Goal: Task Accomplishment & Management: Use online tool/utility

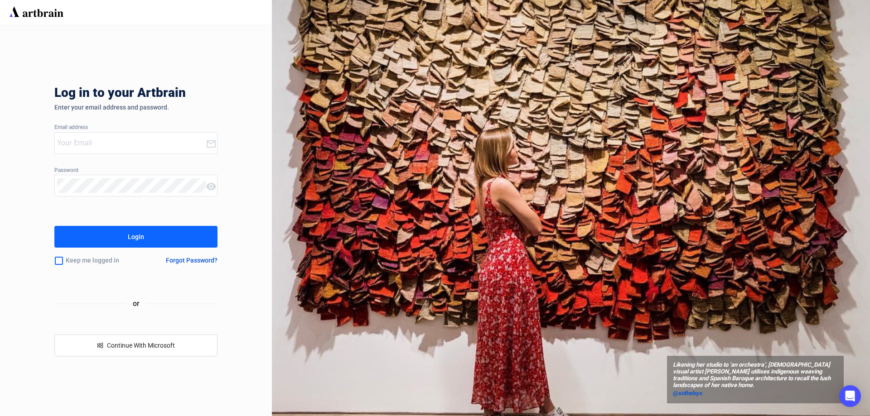
type input "[EMAIL_ADDRESS][DOMAIN_NAME]"
click at [185, 244] on button "Login" at bounding box center [135, 237] width 163 height 22
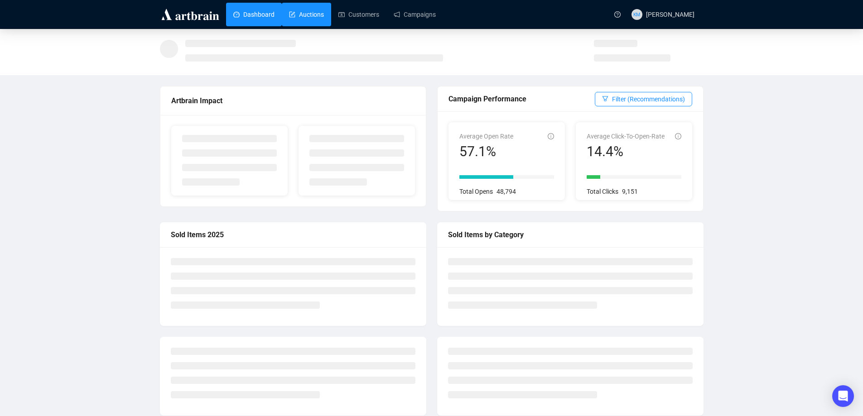
click at [311, 17] on link "Auctions" at bounding box center [306, 15] width 35 height 24
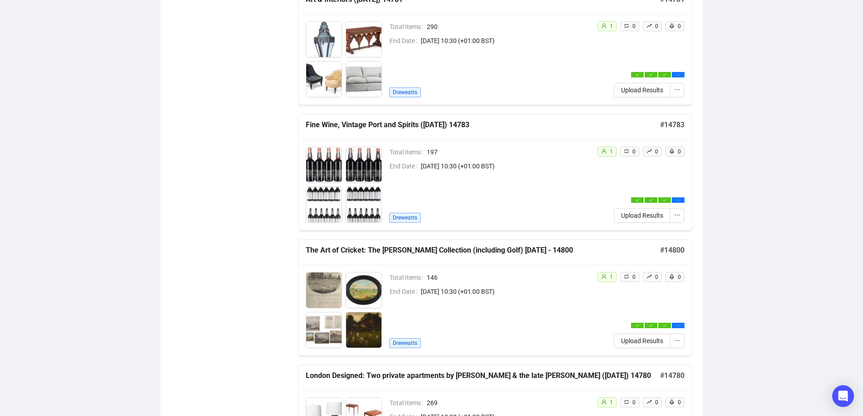
scroll to position [589, 0]
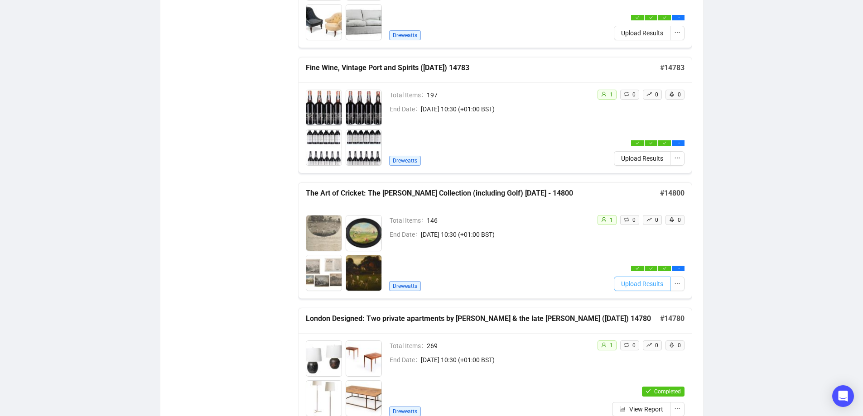
click at [655, 285] on span "Upload Results" at bounding box center [642, 284] width 42 height 10
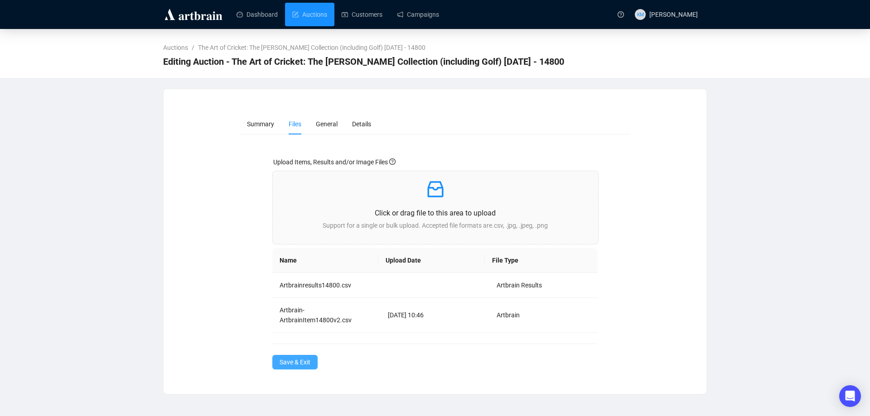
click at [305, 362] on span "Save & Exit" at bounding box center [294, 362] width 31 height 10
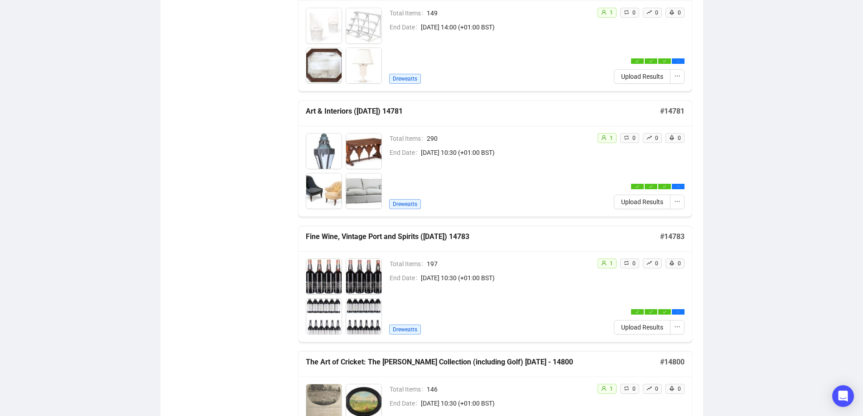
scroll to position [589, 0]
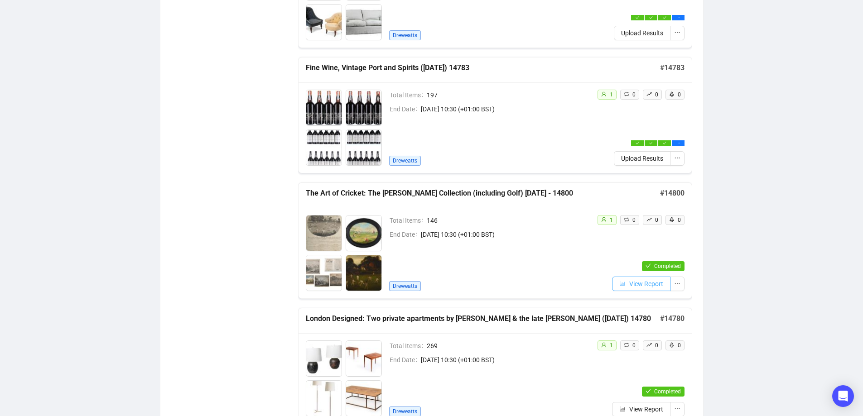
click at [640, 281] on span "View Report" at bounding box center [646, 284] width 34 height 10
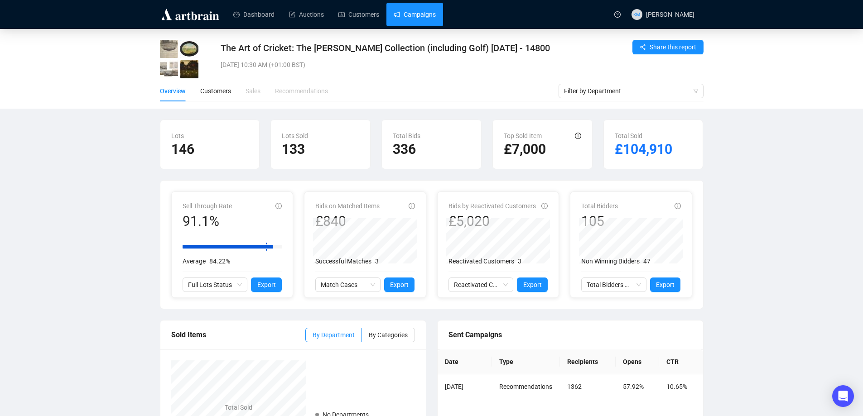
click at [400, 21] on link "Campaigns" at bounding box center [415, 15] width 42 height 24
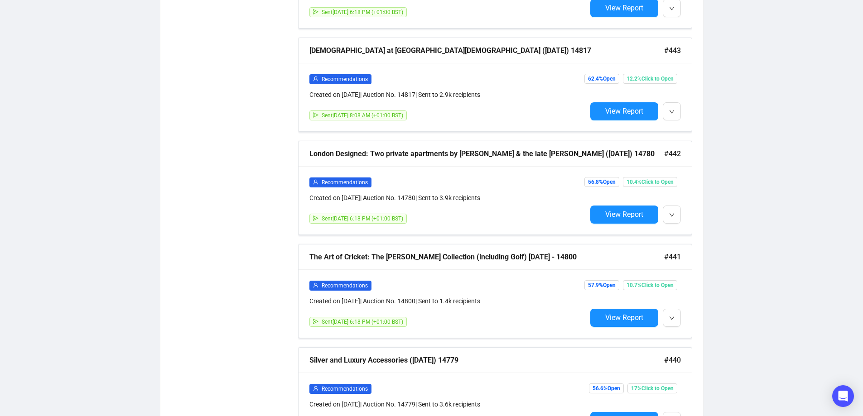
scroll to position [544, 0]
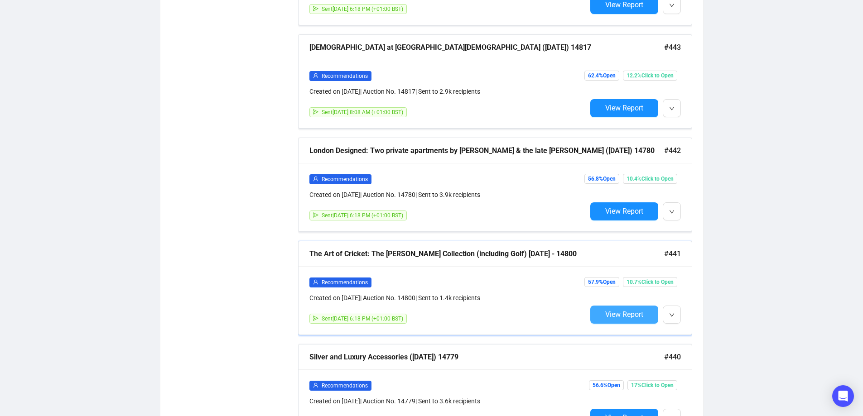
click at [640, 315] on span "View Report" at bounding box center [624, 314] width 38 height 9
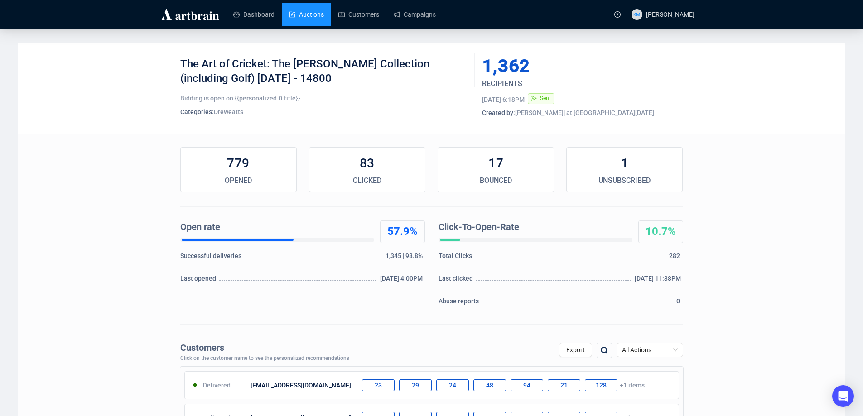
drag, startPoint x: 301, startPoint y: 10, endPoint x: 303, endPoint y: 18, distance: 7.4
click at [301, 10] on link "Auctions" at bounding box center [306, 15] width 35 height 24
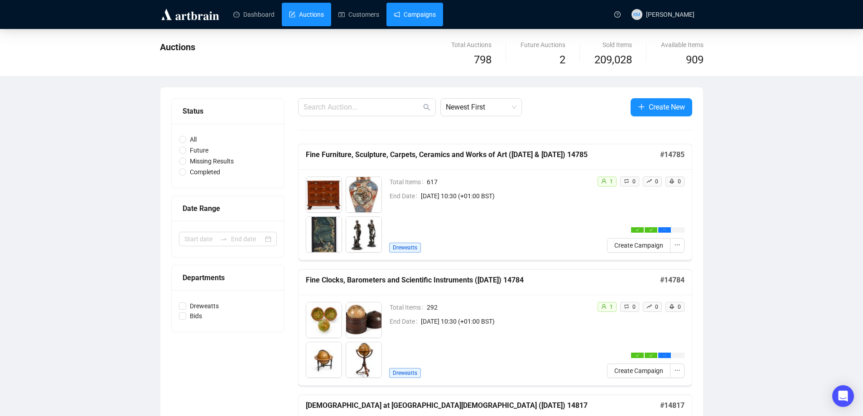
click at [408, 15] on link "Campaigns" at bounding box center [415, 15] width 42 height 24
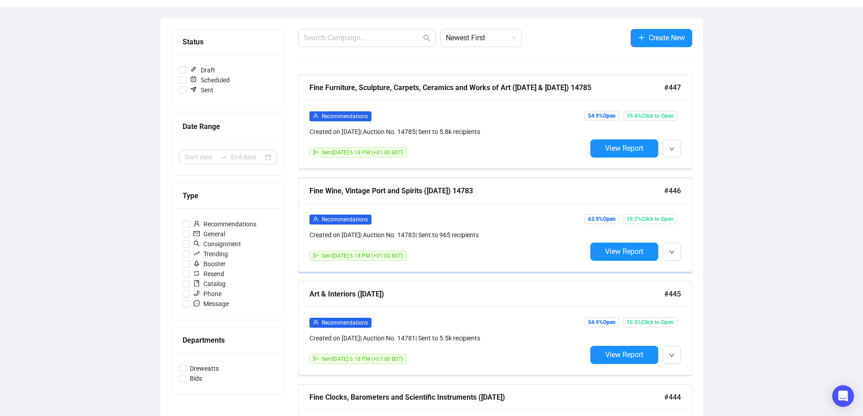
scroll to position [91, 0]
click at [621, 252] on span "View Report" at bounding box center [624, 251] width 38 height 9
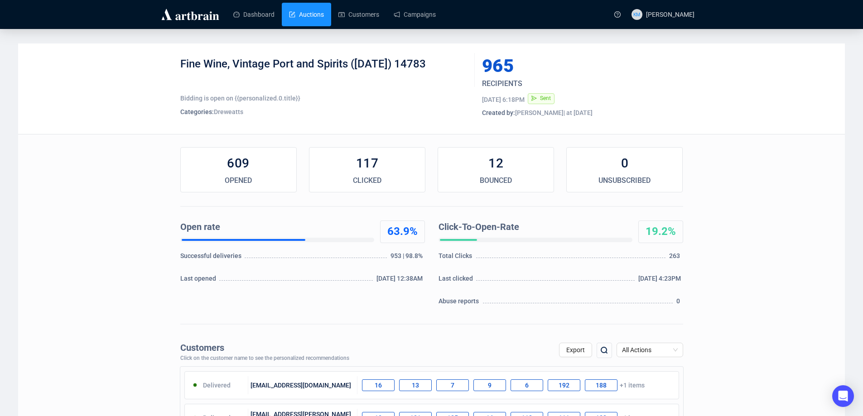
click at [295, 12] on link "Auctions" at bounding box center [306, 15] width 35 height 24
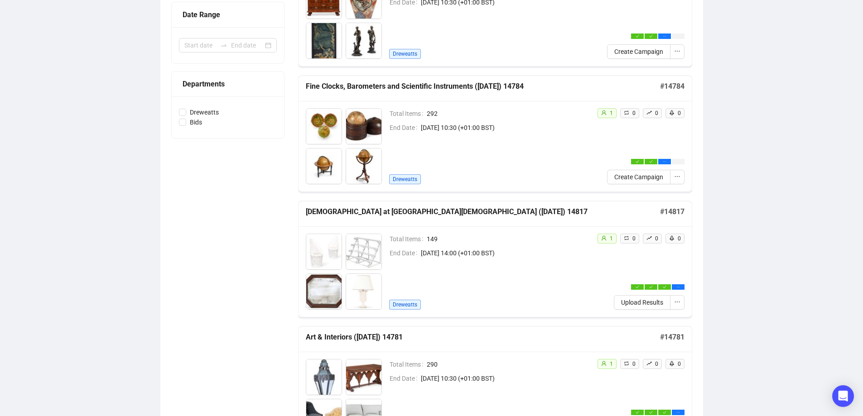
scroll to position [272, 0]
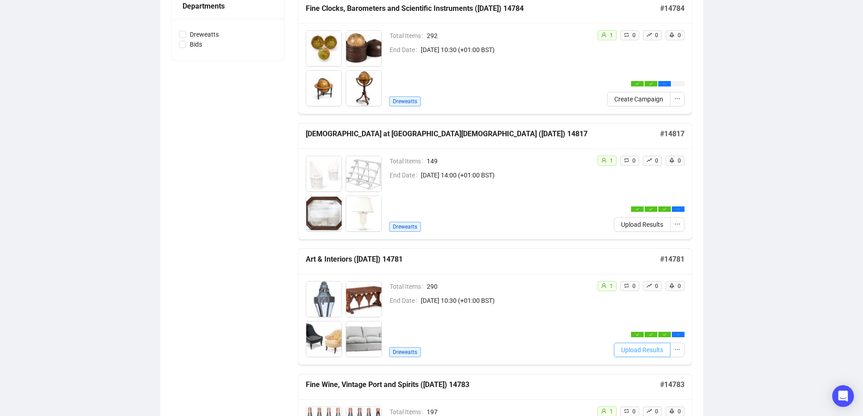
click at [627, 350] on span "Upload Results" at bounding box center [642, 350] width 42 height 10
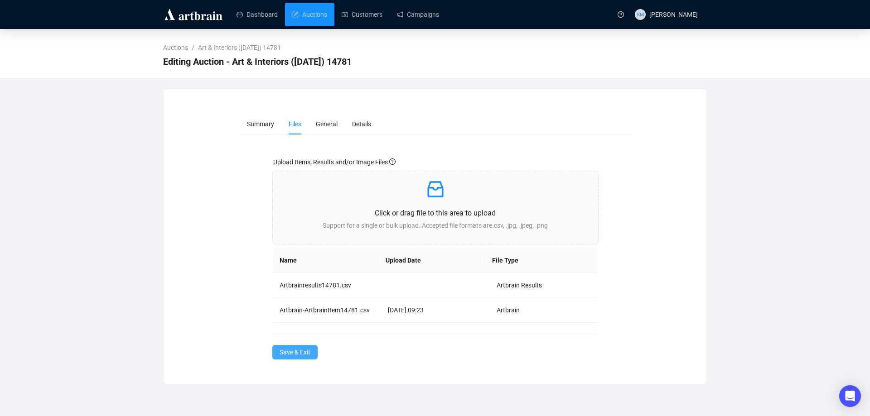
click at [292, 357] on span "Save & Exit" at bounding box center [294, 352] width 31 height 10
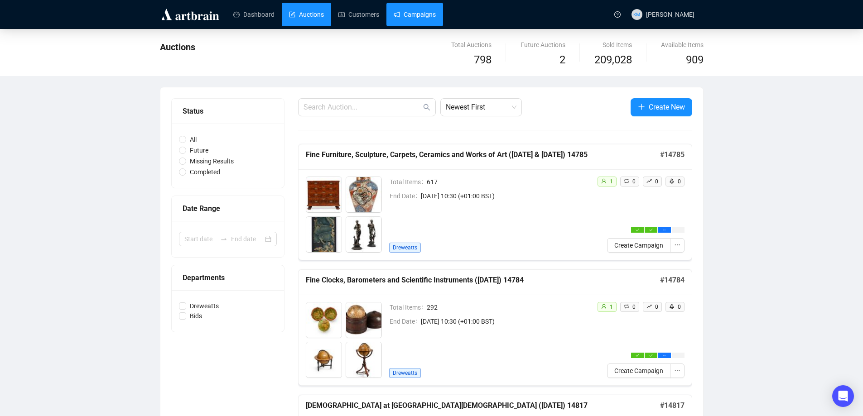
click at [423, 8] on link "Campaigns" at bounding box center [415, 15] width 42 height 24
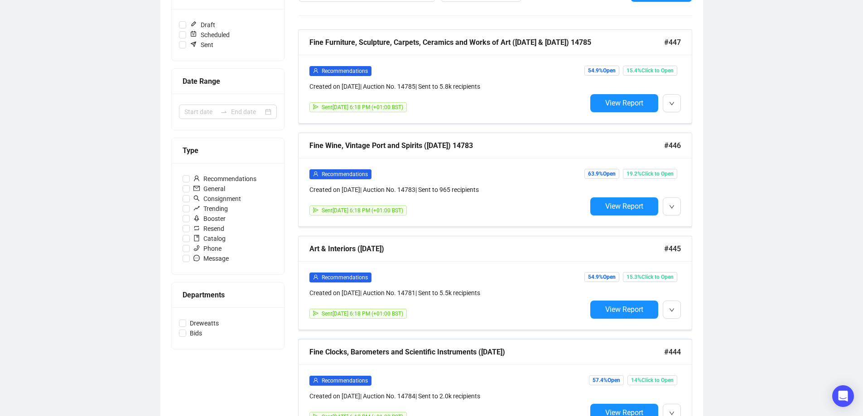
scroll to position [136, 0]
click at [616, 312] on span "View Report" at bounding box center [624, 309] width 38 height 9
